Goal: Task Accomplishment & Management: Use online tool/utility

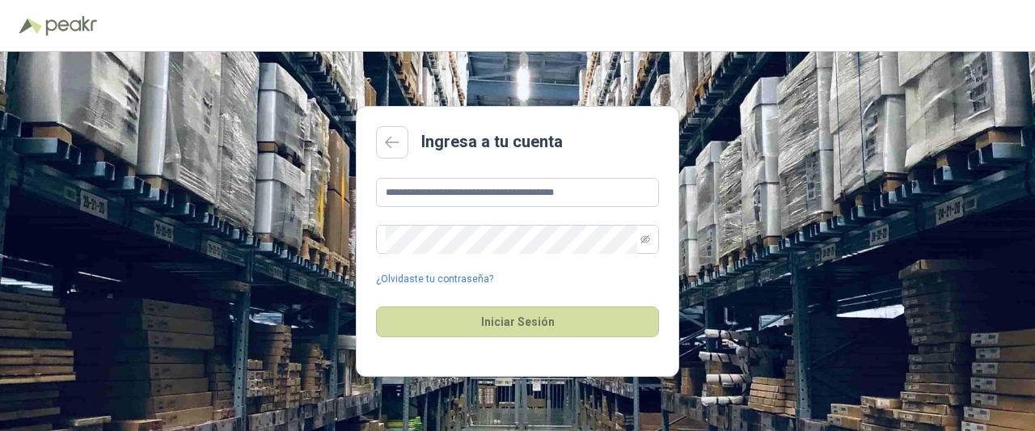
type input "**********"
click at [645, 238] on icon "eye-invisible" at bounding box center [645, 239] width 10 height 8
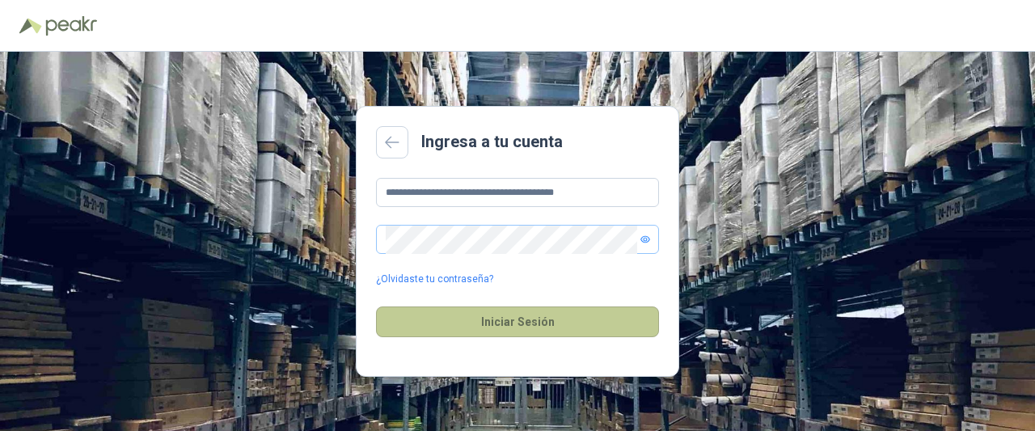
click at [450, 316] on button "Iniciar Sesión" at bounding box center [517, 321] width 283 height 31
click at [490, 319] on button "Iniciar Sesión" at bounding box center [517, 321] width 283 height 31
click at [492, 324] on button "Iniciar Sesión" at bounding box center [517, 321] width 283 height 31
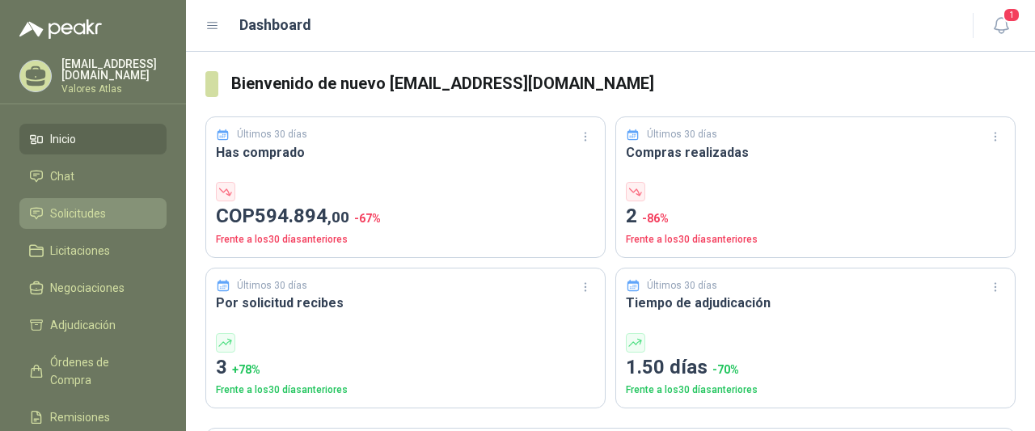
click at [70, 217] on span "Solicitudes" at bounding box center [78, 214] width 56 height 18
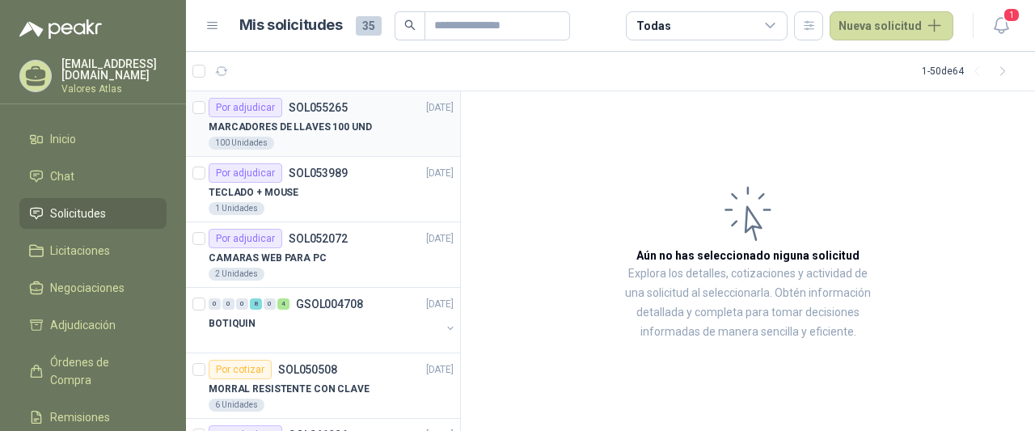
click at [368, 133] on div "MARCADORES DE LLAVES 100 UND" at bounding box center [331, 126] width 245 height 19
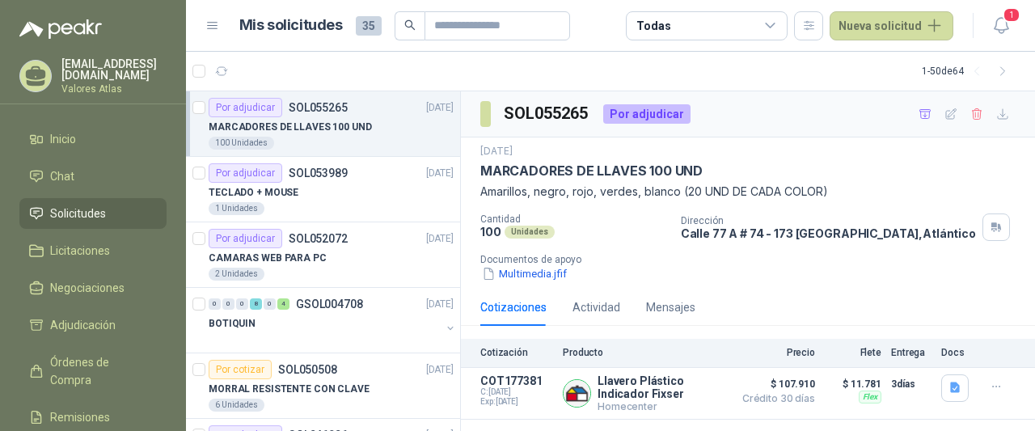
click at [318, 141] on div "100 Unidades" at bounding box center [331, 143] width 245 height 13
click at [689, 385] on button "Detalles" at bounding box center [686, 393] width 76 height 22
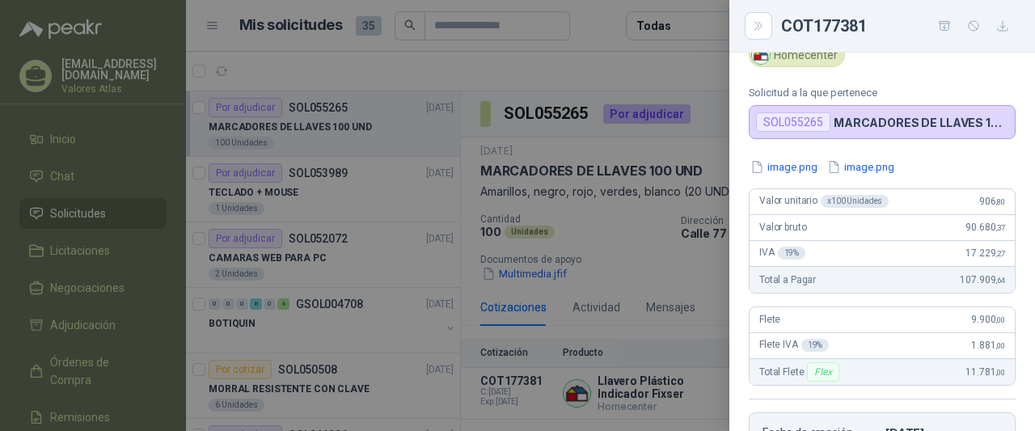
scroll to position [44, 0]
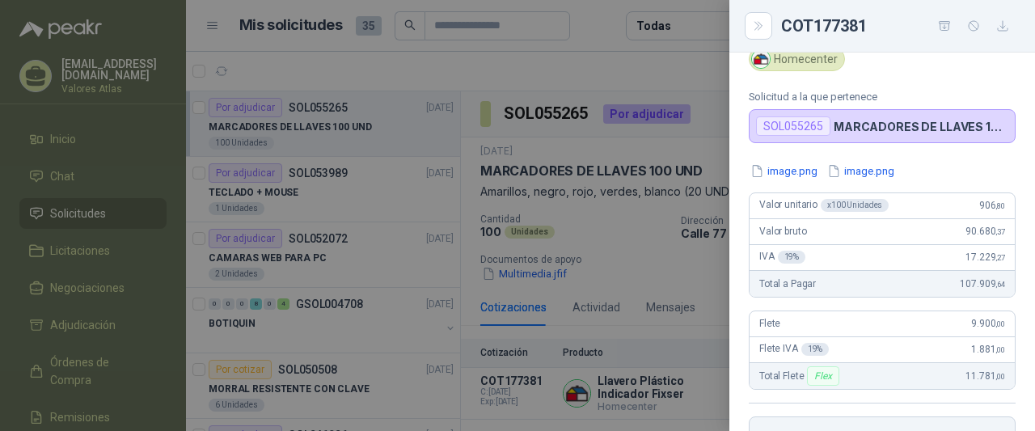
click at [640, 261] on div at bounding box center [517, 215] width 1035 height 431
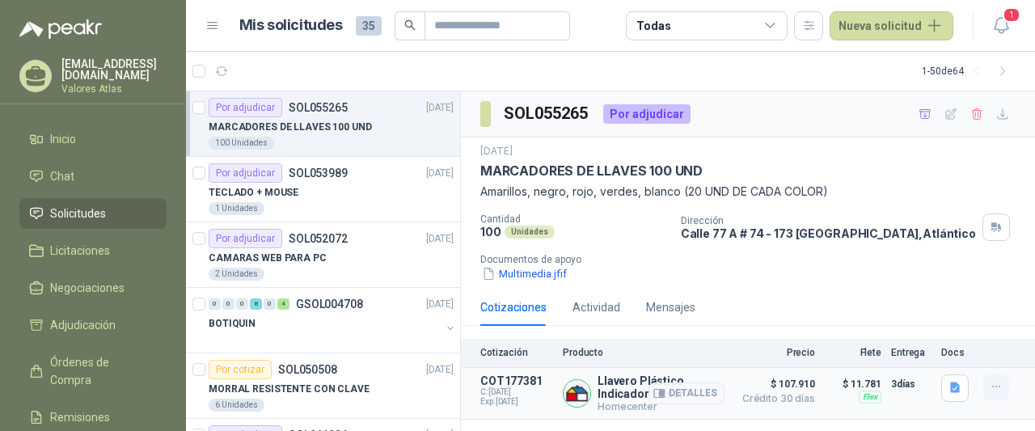
click at [991, 389] on icon "button" at bounding box center [996, 387] width 14 height 14
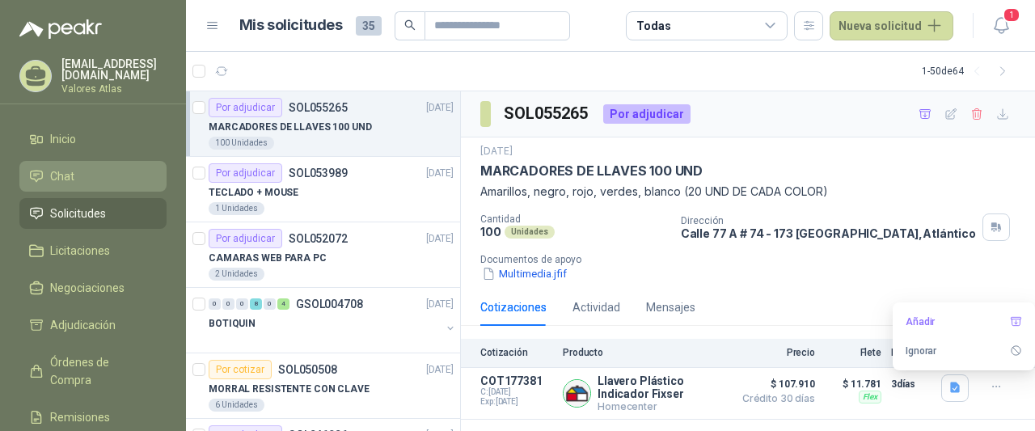
click at [78, 171] on li "Chat" at bounding box center [93, 176] width 128 height 18
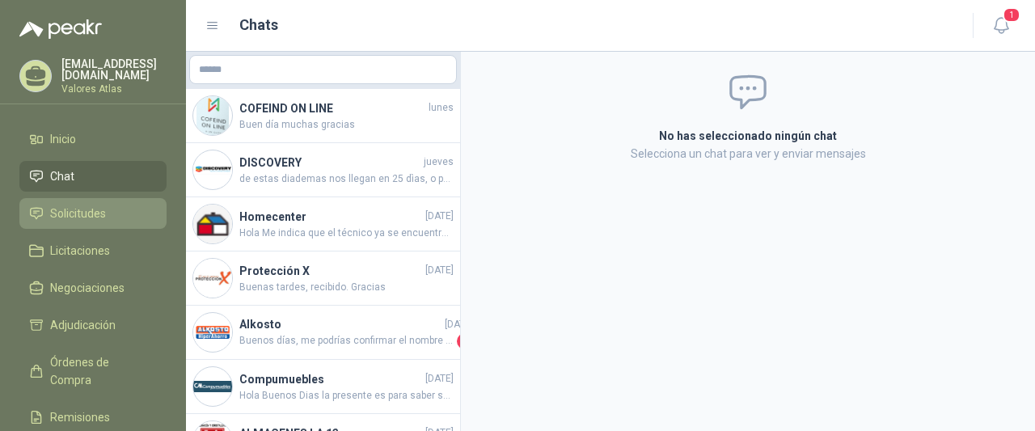
click at [94, 205] on span "Solicitudes" at bounding box center [78, 214] width 56 height 18
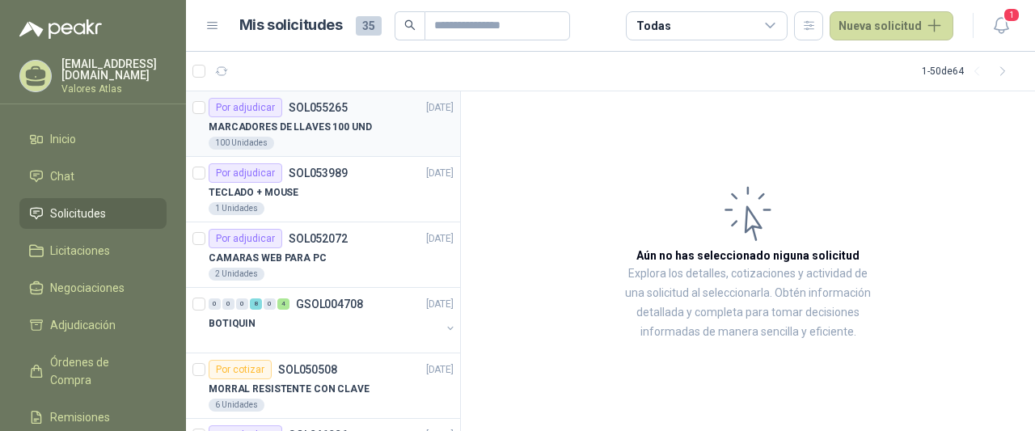
click at [362, 129] on p "MARCADORES DE LLAVES 100 UND" at bounding box center [290, 127] width 163 height 15
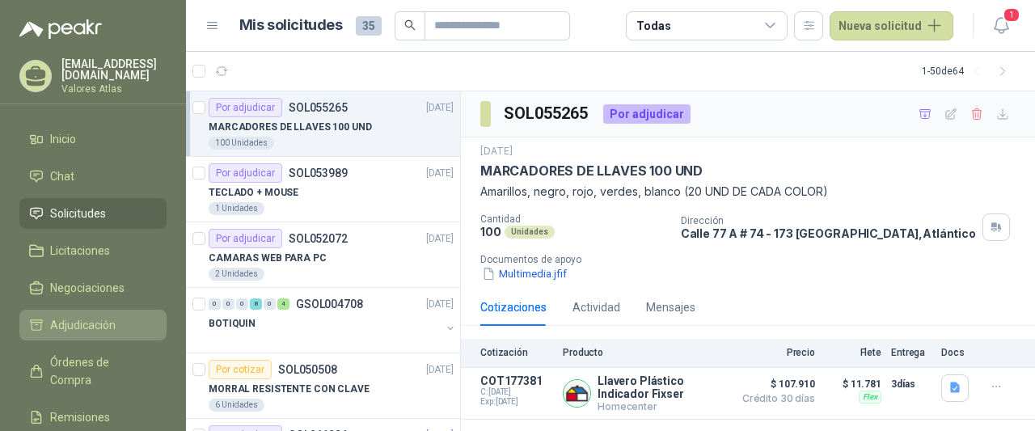
click at [107, 326] on span "Adjudicación" at bounding box center [82, 325] width 65 height 18
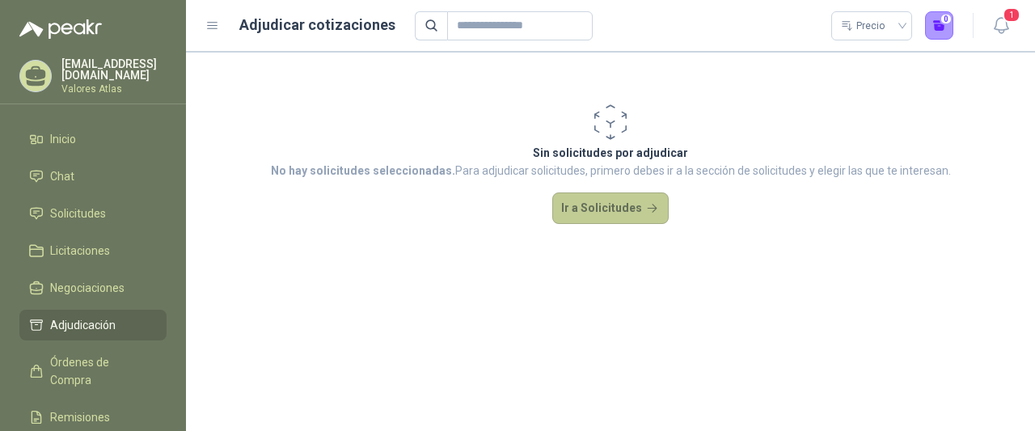
click at [609, 198] on button "Ir a Solicitudes" at bounding box center [610, 208] width 116 height 32
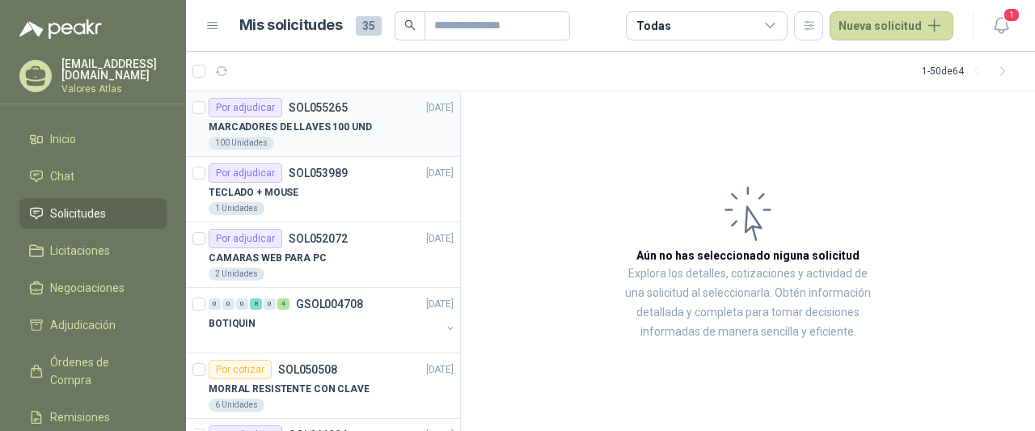
click at [286, 124] on p "MARCADORES DE LLAVES 100 UND" at bounding box center [290, 127] width 163 height 15
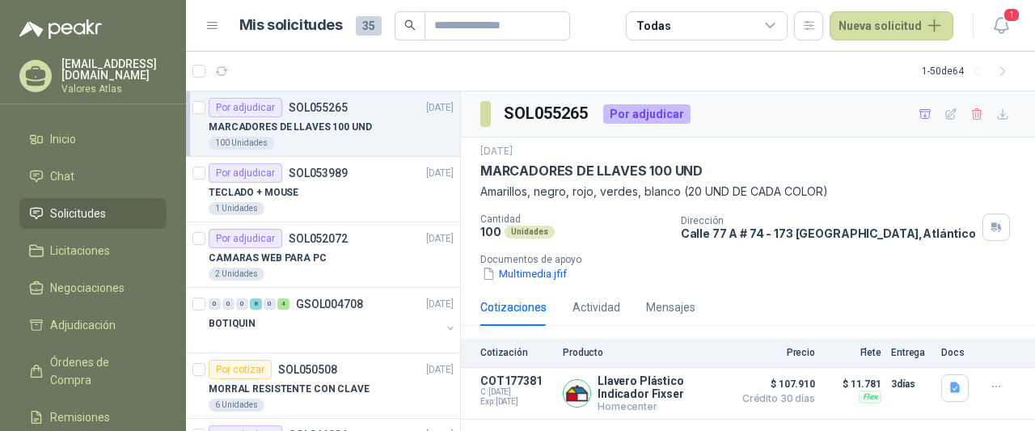
click at [205, 111] on article "Por adjudicar SOL055265 [DATE] MARCADORES DE LLAVES 100 UND 100 Unidades" at bounding box center [323, 123] width 274 height 65
click at [286, 72] on button "1" at bounding box center [294, 71] width 26 height 26
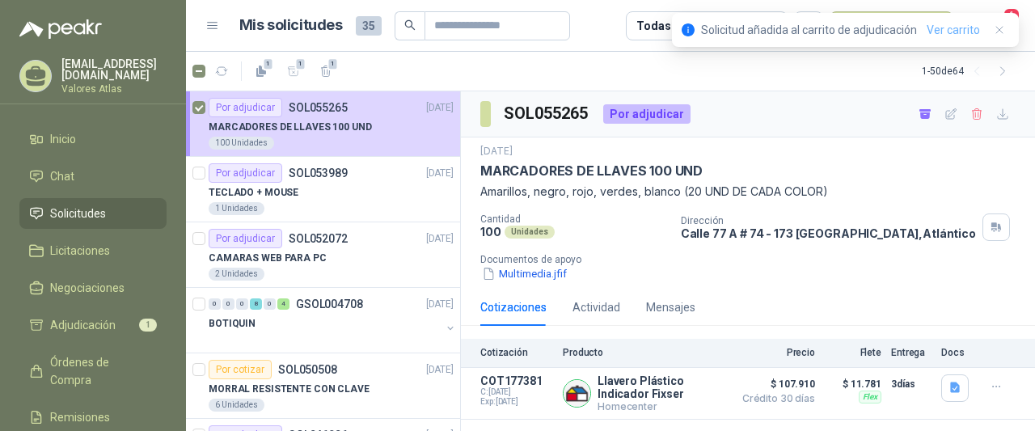
click at [952, 38] on link "Ver carrito" at bounding box center [952, 30] width 53 height 18
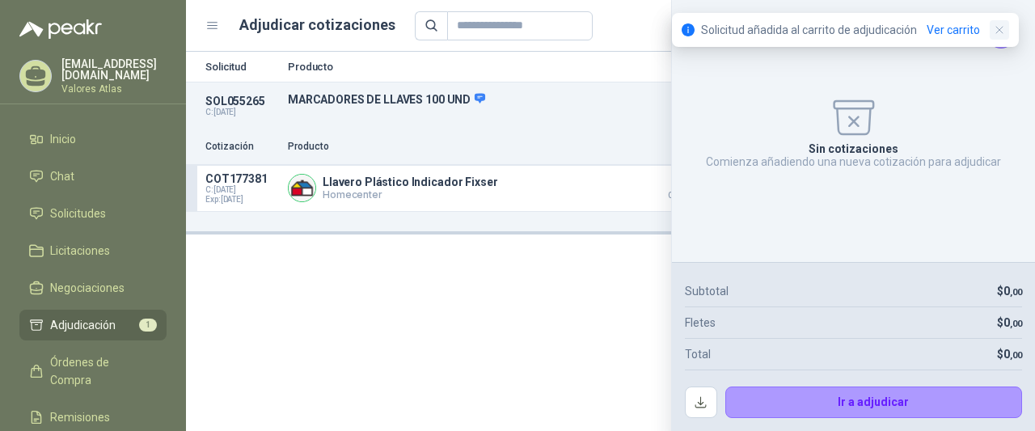
click at [1004, 34] on icon "button" at bounding box center [1000, 30] width 14 height 14
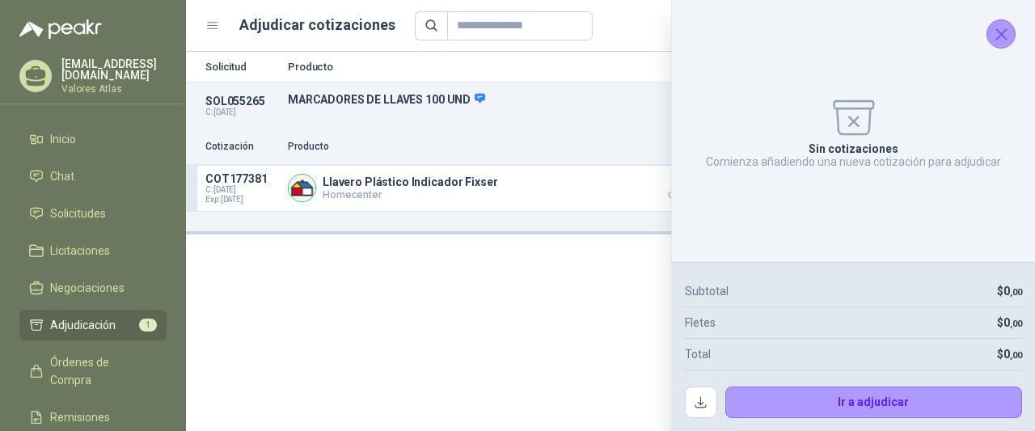
click at [1004, 36] on icon "Cerrar" at bounding box center [1001, 34] width 11 height 11
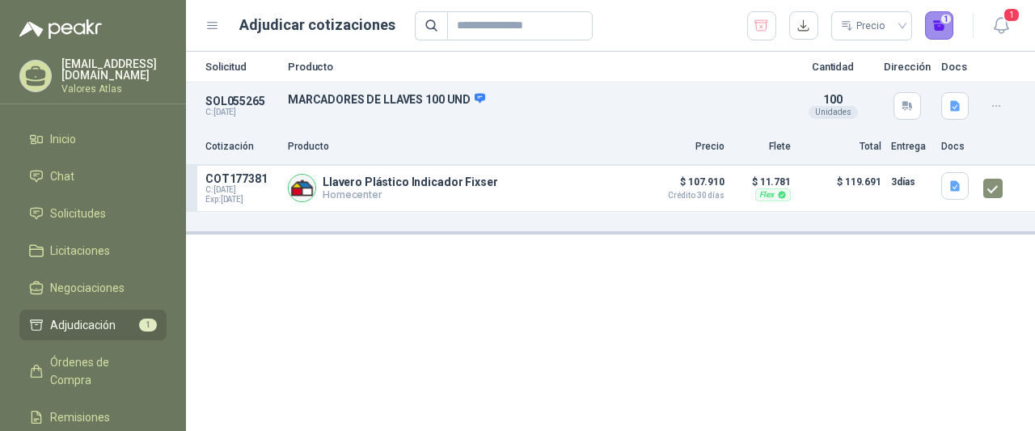
click at [951, 21] on button "1" at bounding box center [939, 25] width 29 height 29
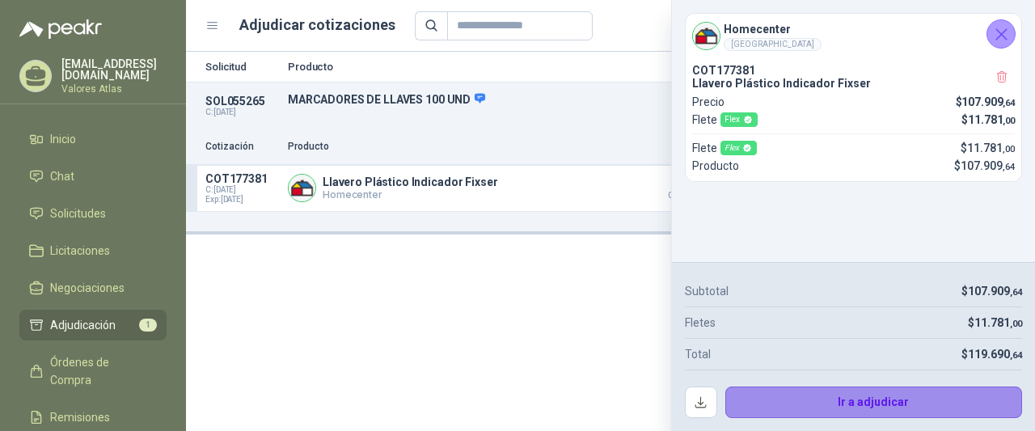
click at [825, 399] on button "Ir a adjudicar" at bounding box center [873, 402] width 297 height 32
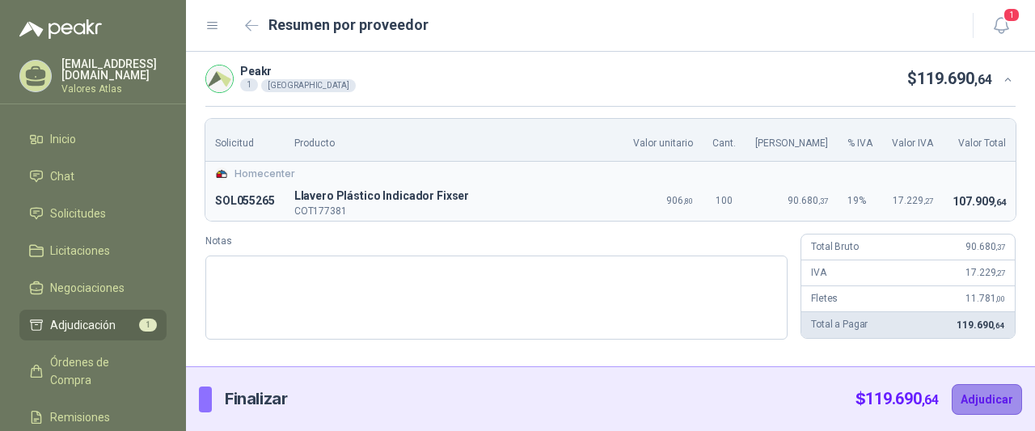
click at [1002, 399] on button "Adjudicar" at bounding box center [986, 399] width 70 height 31
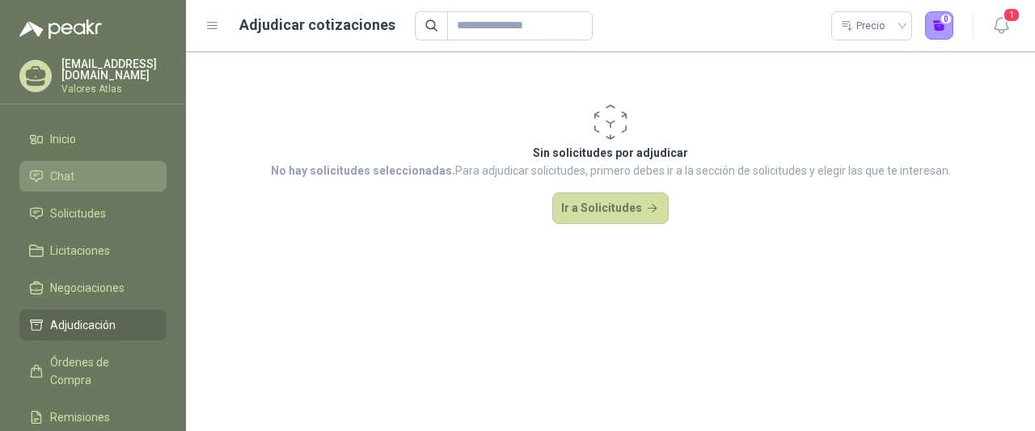
click at [105, 162] on link "Chat" at bounding box center [92, 176] width 147 height 31
